Goal: Task Accomplishment & Management: Use online tool/utility

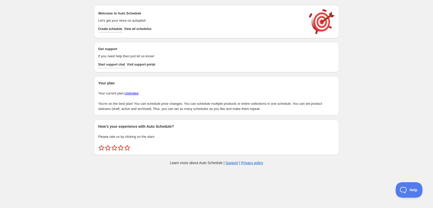
click at [117, 28] on span "Create schedule" at bounding box center [110, 29] width 24 height 4
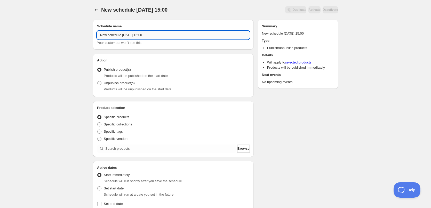
click at [155, 36] on input "New schedule Sep 04 2025 15:00" at bounding box center [173, 35] width 152 height 8
click at [156, 36] on input "New schedule Sep 04 2025 15:00" at bounding box center [173, 35] width 152 height 8
type input "05/09/2025"
click at [74, 121] on div "05/09/2025. This page is ready 05/09/2025 Duplicate Activate Deactivate More ac…" at bounding box center [215, 196] width 431 height 393
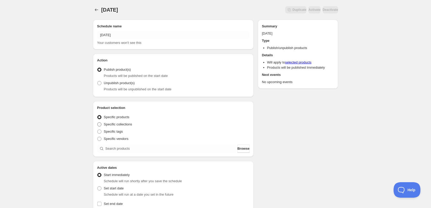
click at [100, 125] on span at bounding box center [99, 124] width 4 height 4
click at [97, 122] on input "Specific collections" at bounding box center [97, 122] width 0 height 0
radio input "true"
click at [100, 132] on span at bounding box center [99, 131] width 4 height 4
click at [97, 130] on input "Specific tags" at bounding box center [97, 129] width 0 height 0
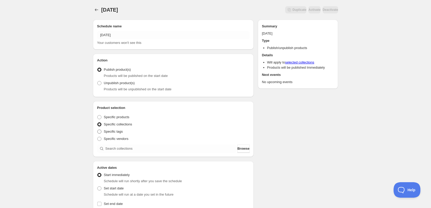
radio input "true"
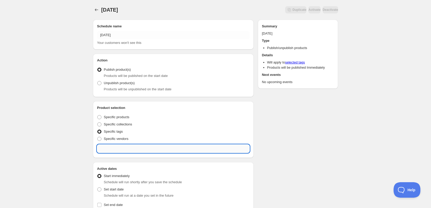
click at [123, 149] on input "text" at bounding box center [173, 148] width 152 height 8
click at [125, 151] on input "05/09" at bounding box center [173, 148] width 152 height 8
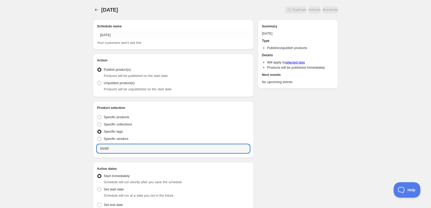
type input "05/09"
click at [181, 17] on div "05/09/2025. This page is ready 05/09/2025 Duplicate Activate Deactivate More ac…" at bounding box center [215, 10] width 245 height 20
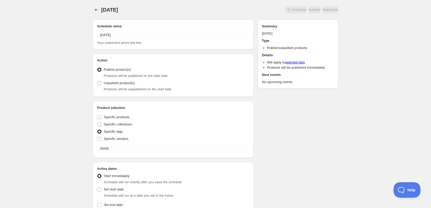
click at [75, 56] on div "05/09/2025. This page is ready 05/09/2025 Duplicate Activate Deactivate More ac…" at bounding box center [215, 197] width 431 height 394
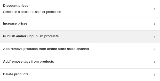
click at [32, 34] on h3 "Publish and/or unpublish products" at bounding box center [30, 36] width 55 height 5
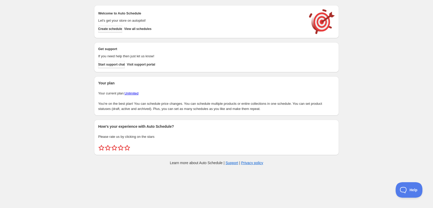
click at [113, 30] on span "Create schedule" at bounding box center [110, 29] width 24 height 4
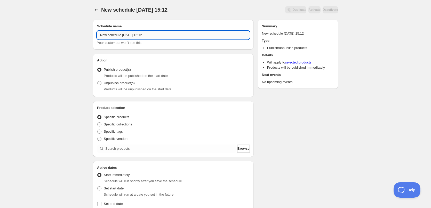
click at [139, 36] on input "New schedule [DATE] 15:12" at bounding box center [173, 35] width 152 height 8
click at [139, 36] on input "New schedule Sep 04 2025 15:12" at bounding box center [173, 35] width 152 height 8
type input "[DATE]"
click at [75, 70] on div "05/09/2025. This page is ready 05/09/2025 Duplicate Activate Deactivate More ac…" at bounding box center [215, 196] width 431 height 393
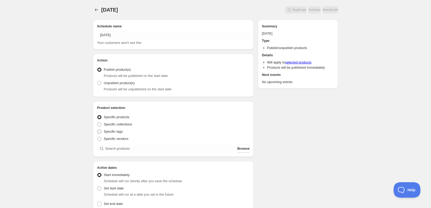
click at [98, 133] on span at bounding box center [99, 131] width 4 height 4
click at [97, 130] on input "Specific tags" at bounding box center [97, 129] width 0 height 0
radio input "true"
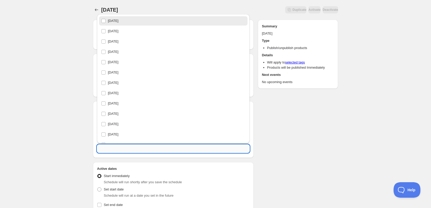
click at [110, 146] on input "text" at bounding box center [173, 148] width 152 height 8
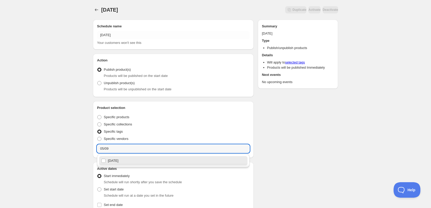
click at [119, 163] on div "05/09/2025" at bounding box center [173, 160] width 144 height 7
type input "05/09/2025"
checkbox input "true"
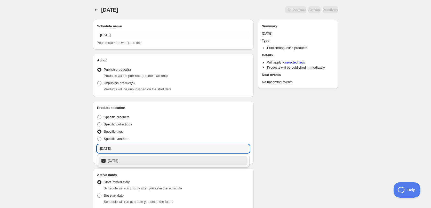
type input "05/09/2025"
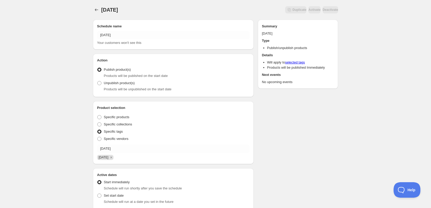
click at [72, 118] on div "05/09/2025. This page is ready 05/09/2025 Duplicate Activate Deactivate More ac…" at bounding box center [215, 200] width 431 height 400
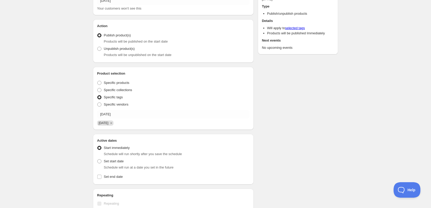
scroll to position [77, 0]
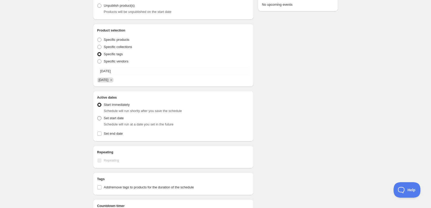
click at [99, 119] on span at bounding box center [99, 118] width 4 height 4
click at [97, 116] on input "Set start date" at bounding box center [97, 116] width 0 height 0
radio input "true"
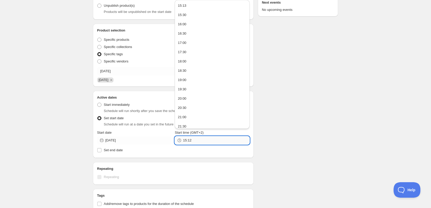
click at [195, 141] on input "15:12" at bounding box center [216, 140] width 66 height 8
click at [192, 93] on button "22:00" at bounding box center [211, 95] width 71 height 8
type input "22:00"
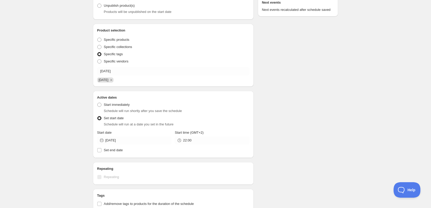
click at [75, 132] on div "05/09/2025. This page is ready 05/09/2025 Duplicate Activate Deactivate More ac…" at bounding box center [215, 131] width 431 height 417
click at [109, 151] on span "Set end date" at bounding box center [113, 150] width 19 height 4
click at [101, 151] on input "Set end date" at bounding box center [99, 150] width 4 height 4
checkbox input "true"
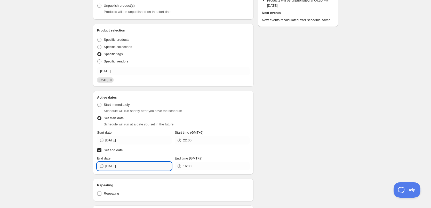
click at [138, 167] on input "2025-09-04" at bounding box center [138, 166] width 66 height 8
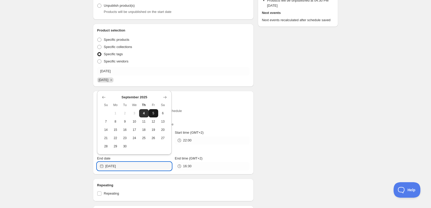
click at [154, 111] on button "5" at bounding box center [154, 113] width 10 height 8
type input "2025-09-05"
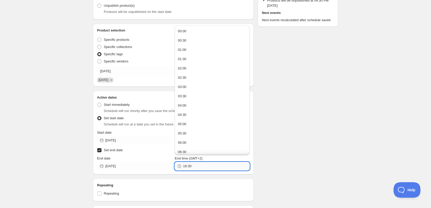
click at [199, 167] on input "16:30" at bounding box center [216, 166] width 66 height 8
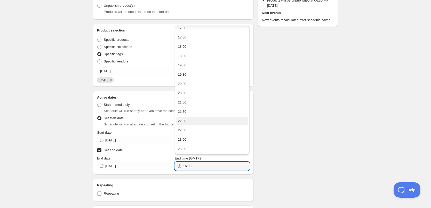
click at [189, 121] on button "22:00" at bounding box center [211, 121] width 71 height 8
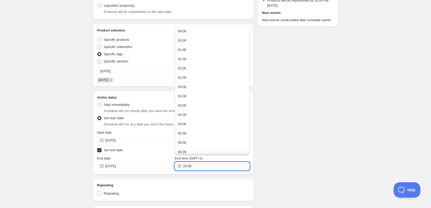
click at [189, 166] on input "22:00" at bounding box center [216, 166] width 66 height 8
type input "22:10"
click at [304, 116] on div "Schedule name 05/09/2025 Your customers won't see this Action Action Publish pr…" at bounding box center [213, 154] width 249 height 432
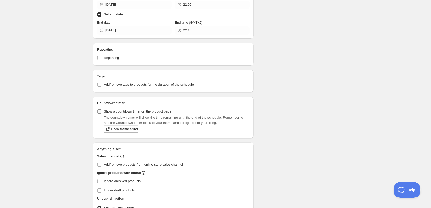
scroll to position [250, 0]
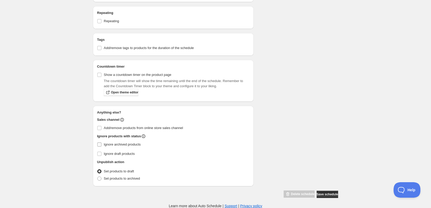
click at [100, 144] on input "Ignore archived products" at bounding box center [99, 144] width 4 height 4
checkbox input "true"
click at [98, 178] on span at bounding box center [99, 178] width 4 height 4
click at [97, 177] on input "Set products to archived" at bounding box center [97, 176] width 0 height 0
radio input "true"
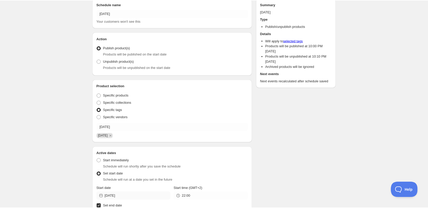
scroll to position [0, 0]
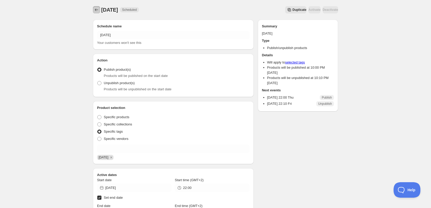
click at [94, 11] on icon "Schedules" at bounding box center [96, 9] width 5 height 5
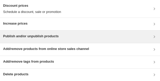
click at [40, 37] on h3 "Publish and/or unpublish products" at bounding box center [30, 36] width 55 height 5
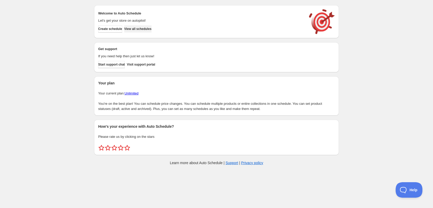
click at [149, 30] on span "View all schedules" at bounding box center [137, 29] width 27 height 4
